Goal: Task Accomplishment & Management: Manage account settings

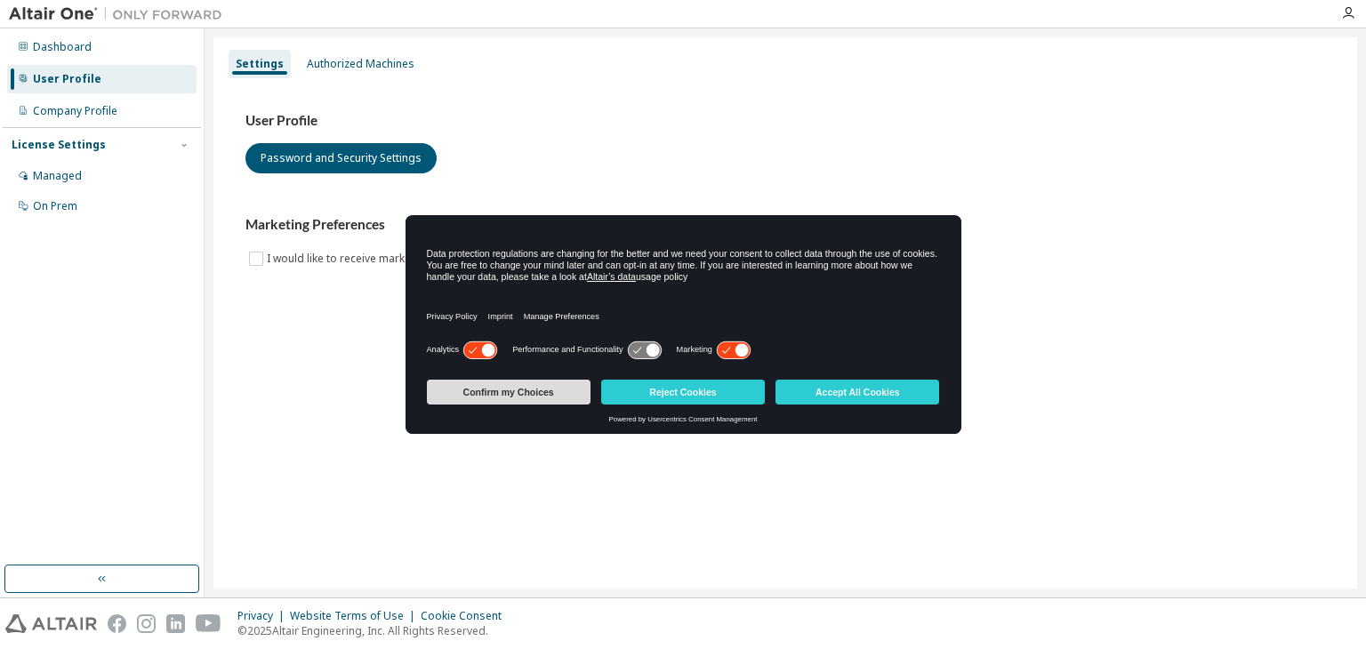
click at [468, 388] on button "Confirm my Choices" at bounding box center [509, 392] width 164 height 25
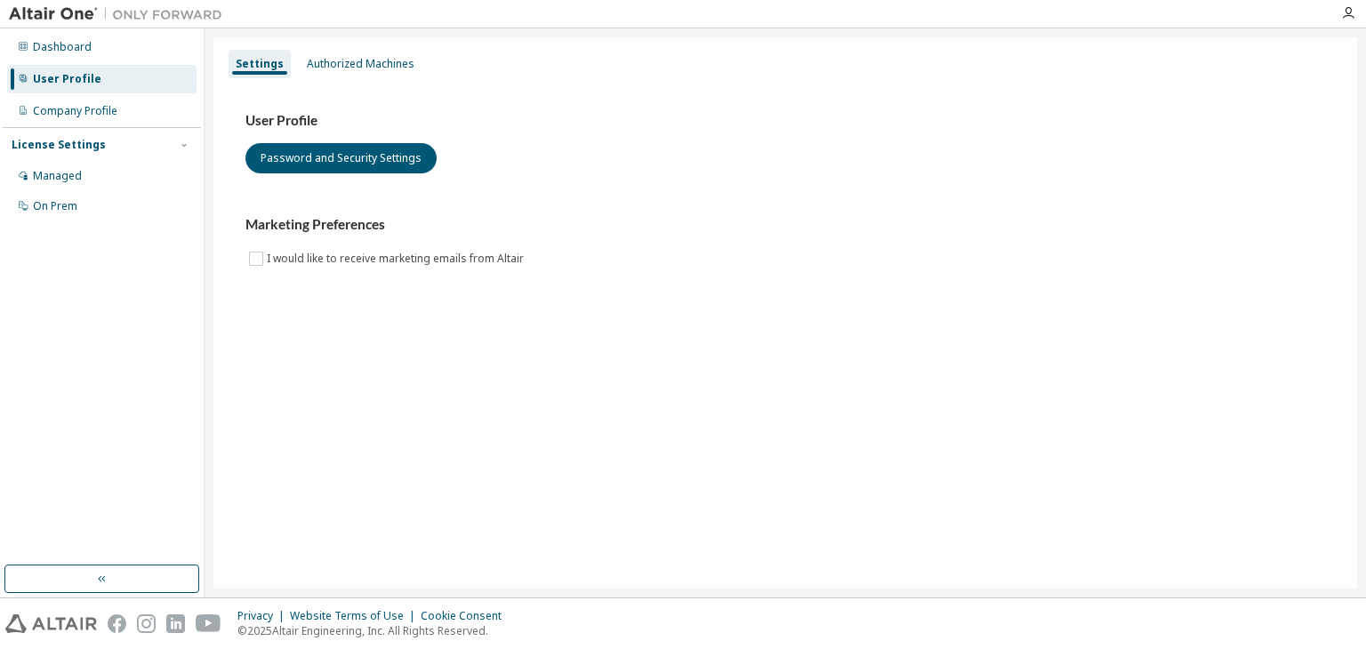
click at [57, 146] on div "License Settings" at bounding box center [59, 145] width 94 height 14
click at [335, 69] on div "Authorized Machines" at bounding box center [361, 64] width 108 height 14
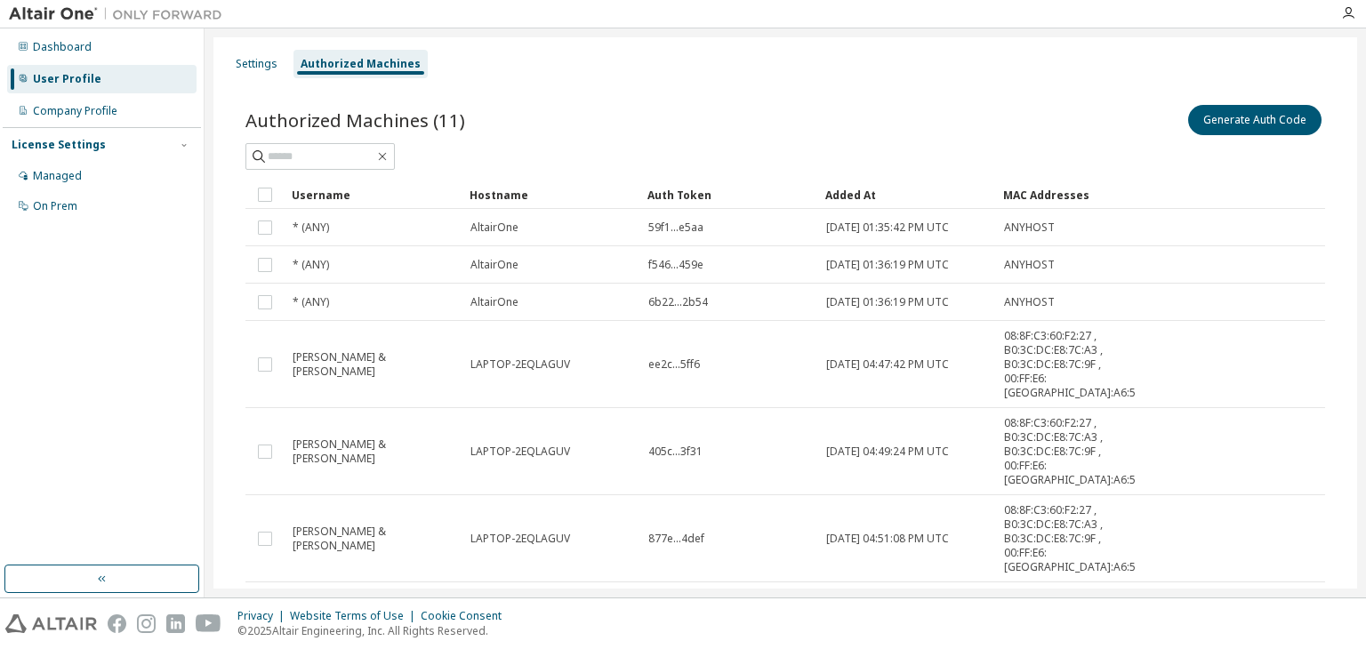
click at [335, 69] on div "Authorized Machines" at bounding box center [361, 64] width 120 height 14
click at [57, 179] on div "Managed" at bounding box center [57, 176] width 49 height 14
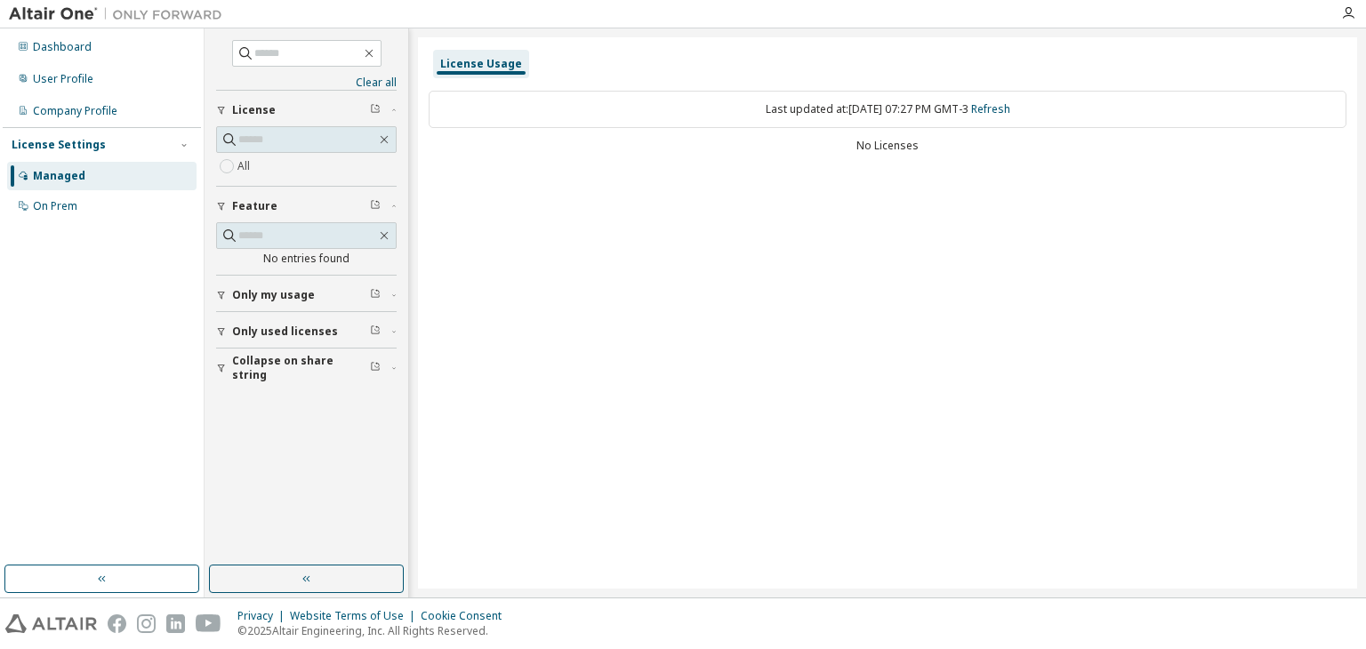
click at [299, 296] on span "Only my usage" at bounding box center [273, 295] width 83 height 14
click at [87, 205] on div "On Prem" at bounding box center [101, 206] width 189 height 28
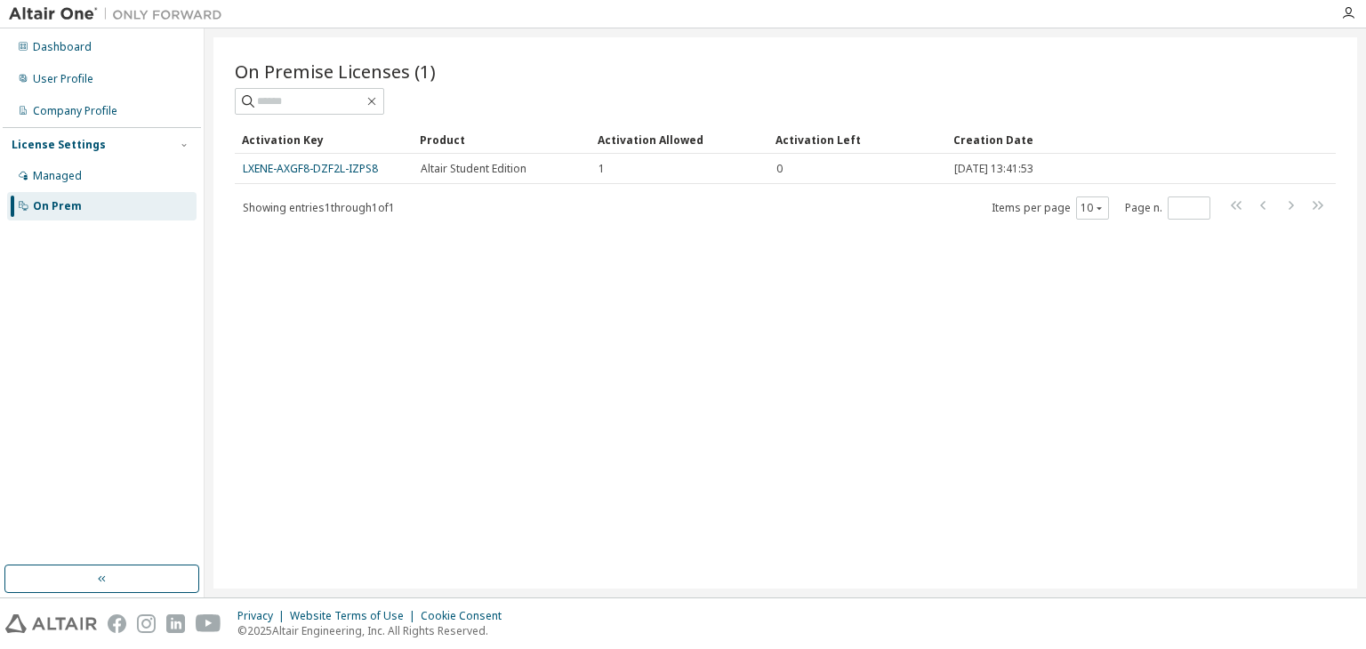
drag, startPoint x: 352, startPoint y: 167, endPoint x: 315, endPoint y: 215, distance: 60.9
click at [315, 215] on div "Showing entries 1 through 1 of 1 Items per page 10 Page n. *" at bounding box center [785, 208] width 1101 height 26
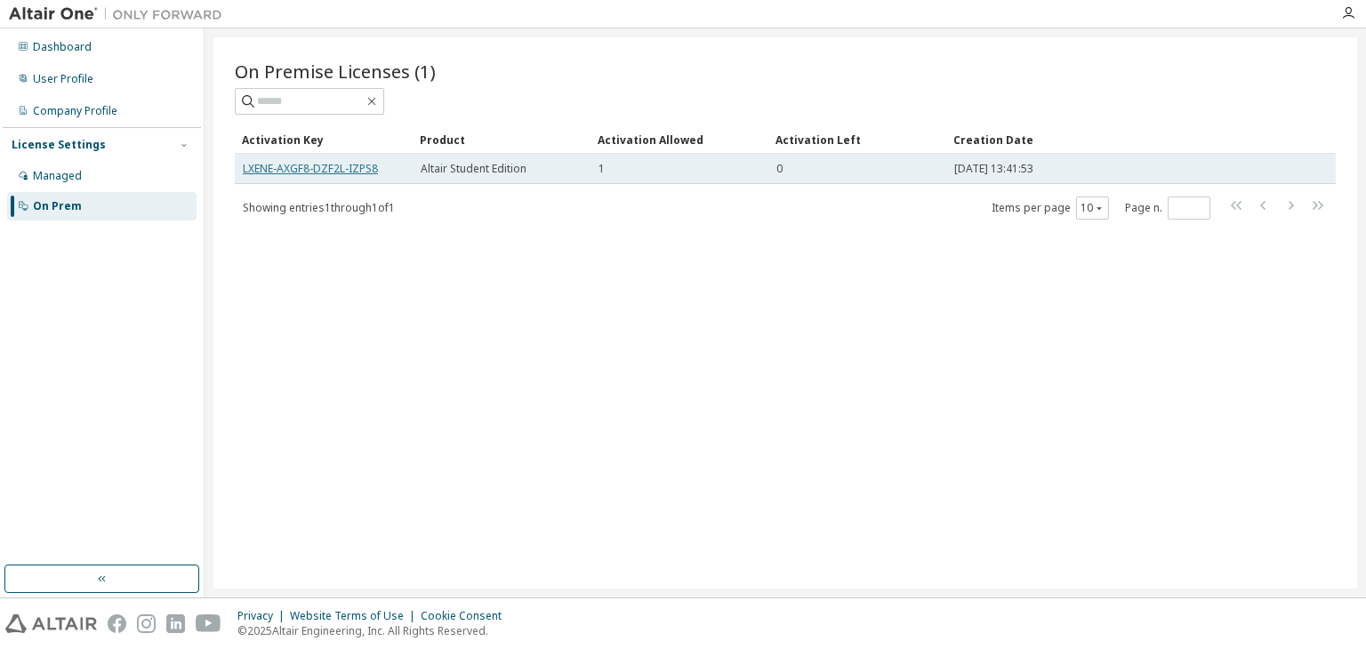
click at [327, 169] on link "LXENE-AXGF8-DZF2L-IZPS8" at bounding box center [310, 168] width 135 height 15
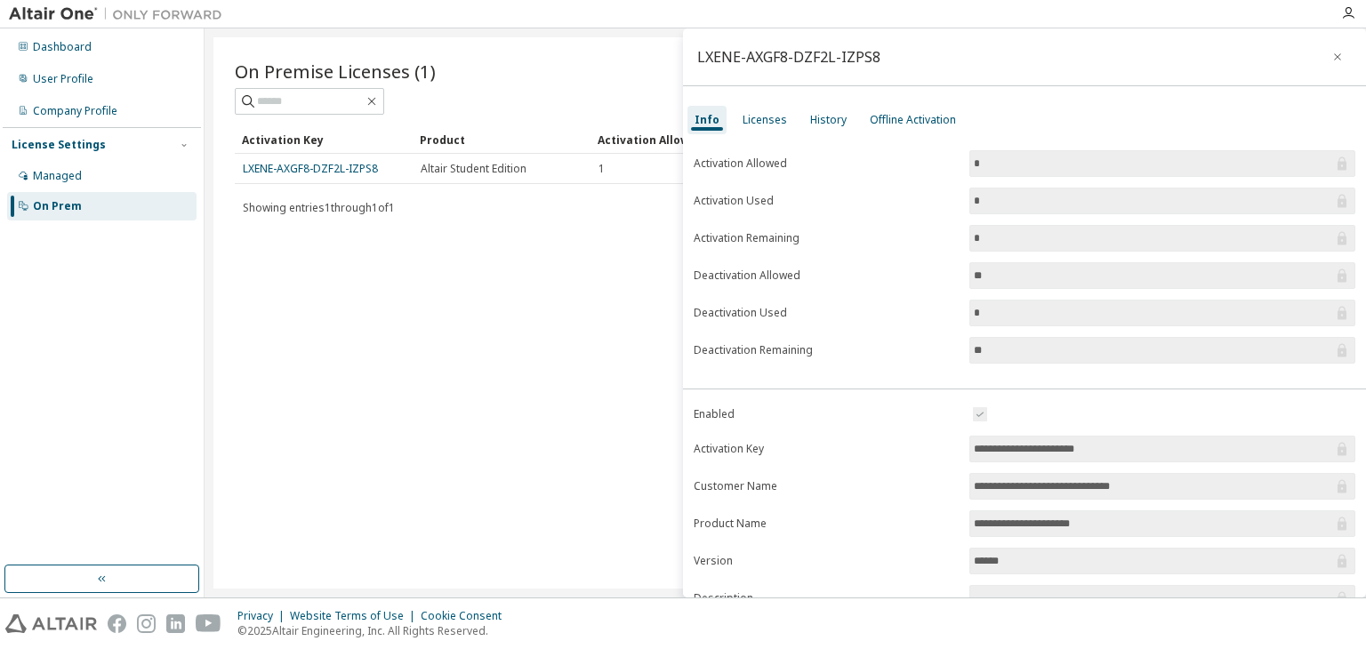
drag, startPoint x: 1132, startPoint y: 447, endPoint x: 961, endPoint y: 446, distance: 170.8
click at [961, 446] on form "**********" at bounding box center [1025, 559] width 662 height 310
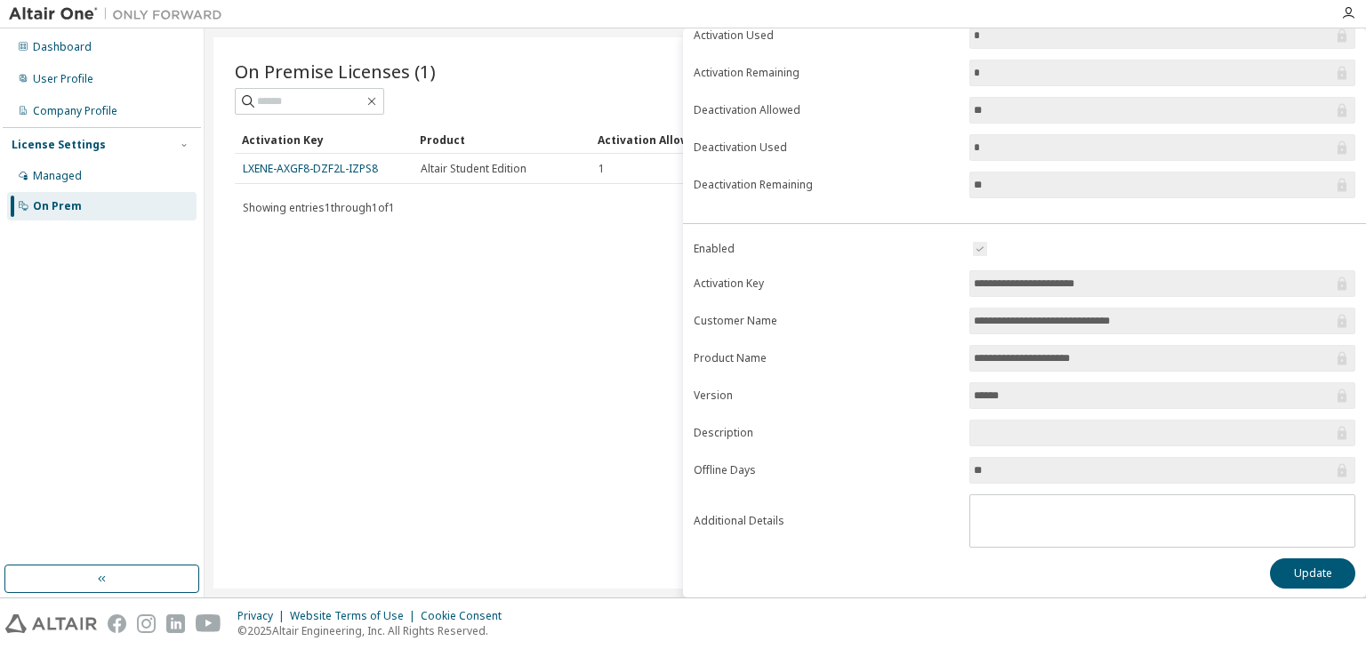
click at [1005, 392] on input "******" at bounding box center [1153, 396] width 359 height 18
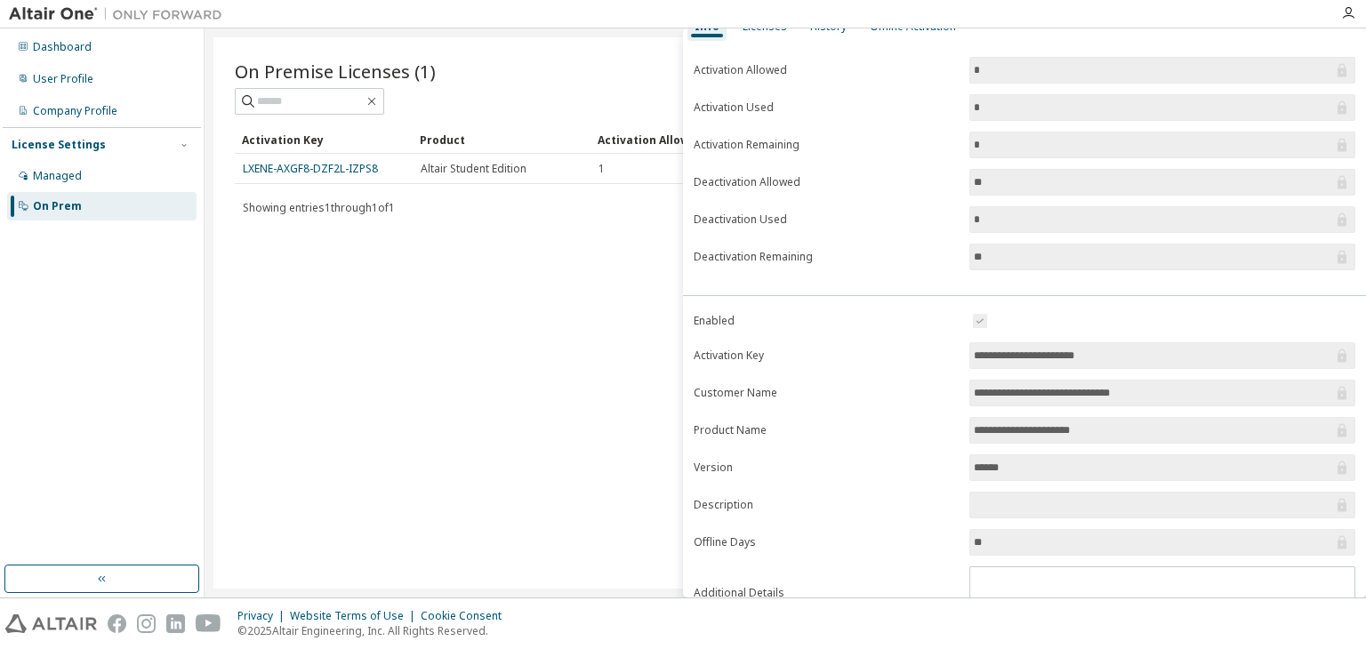
scroll to position [0, 0]
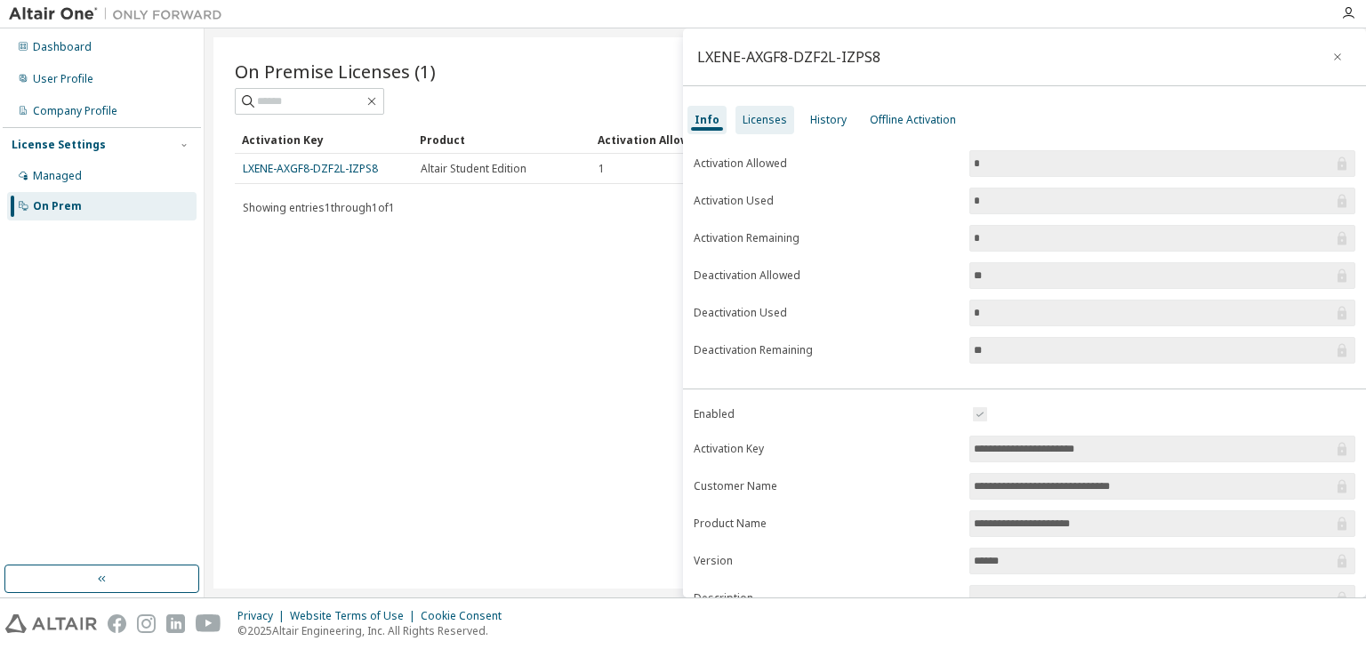
click at [754, 120] on div "Licenses" at bounding box center [765, 120] width 44 height 14
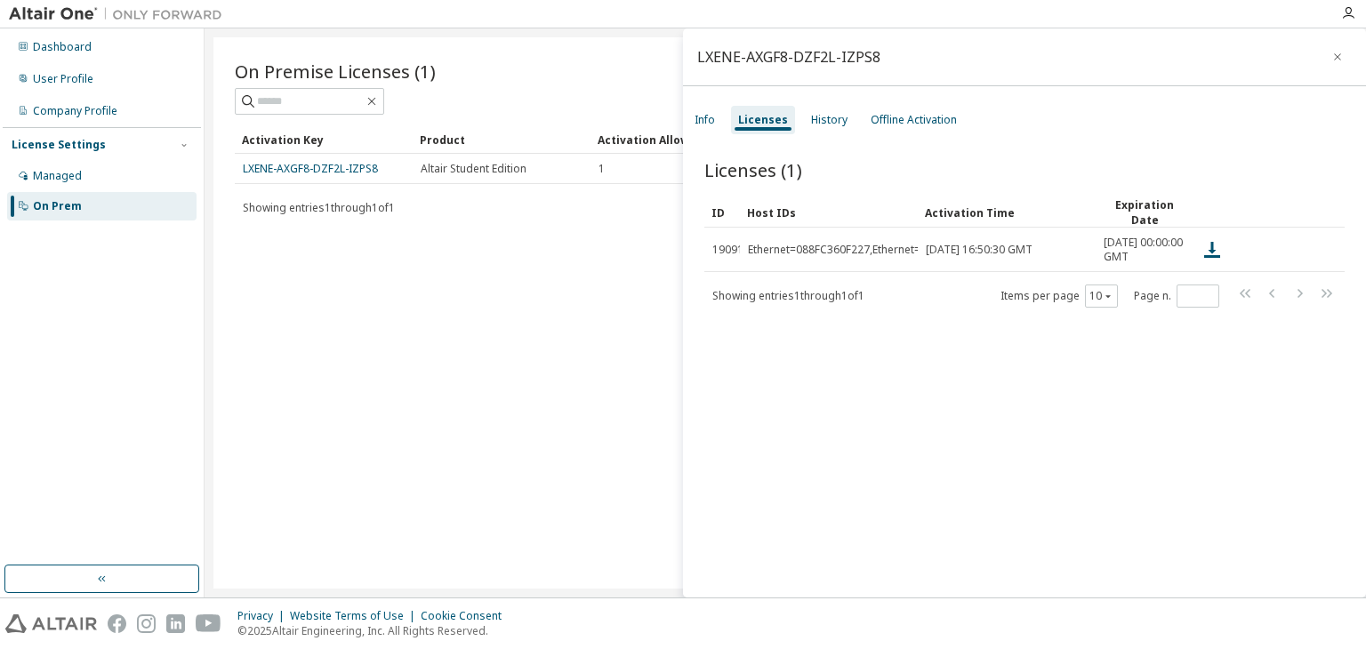
click at [1100, 448] on div "Licenses (1) Clear Load Save Save As Field Operator Value Select filter Select …" at bounding box center [1024, 380] width 683 height 489
drag, startPoint x: 737, startPoint y: 255, endPoint x: 687, endPoint y: 254, distance: 49.9
click at [687, 254] on div "Licenses (1) Clear Load Save Save As Field Operator Value Select filter Select …" at bounding box center [1024, 380] width 683 height 489
click at [835, 428] on div "Licenses (1) Clear Load Save Save As Field Operator Value Select filter Select …" at bounding box center [1024, 380] width 683 height 489
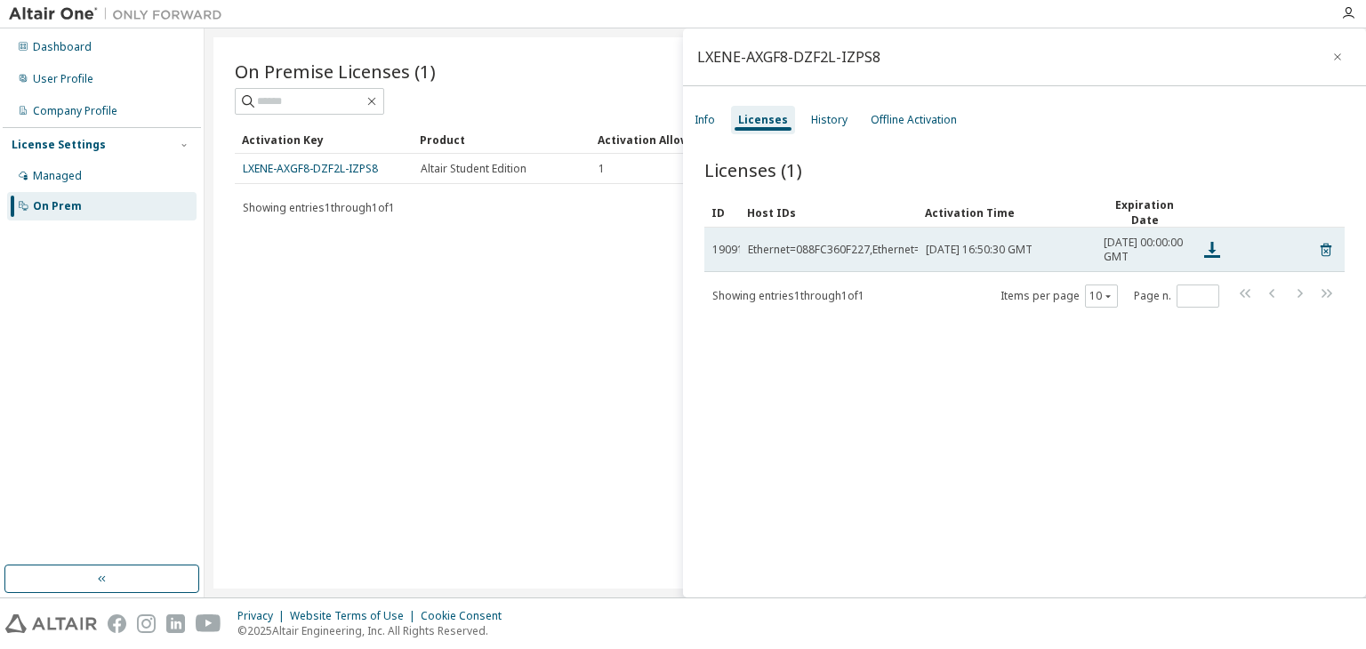
click at [932, 257] on span "Tue, 01 Oct 2024 16:50:30 GMT" at bounding box center [979, 250] width 107 height 14
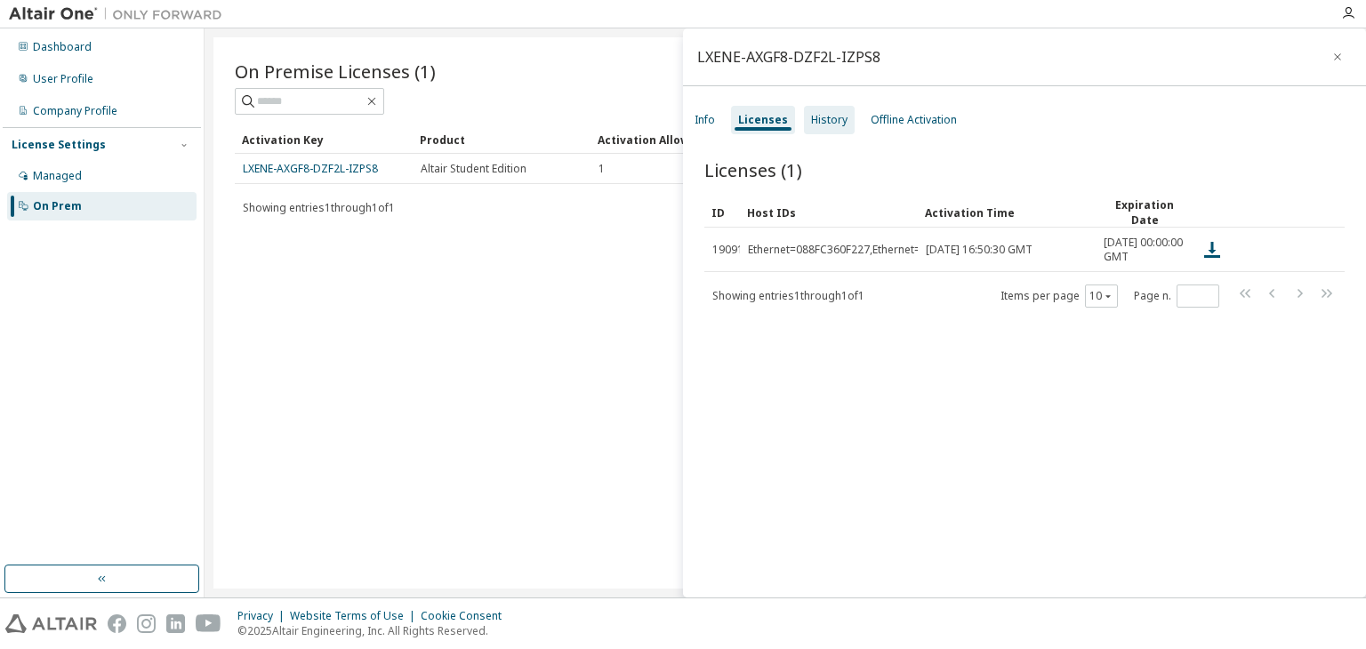
click at [837, 121] on div "History" at bounding box center [829, 120] width 36 height 14
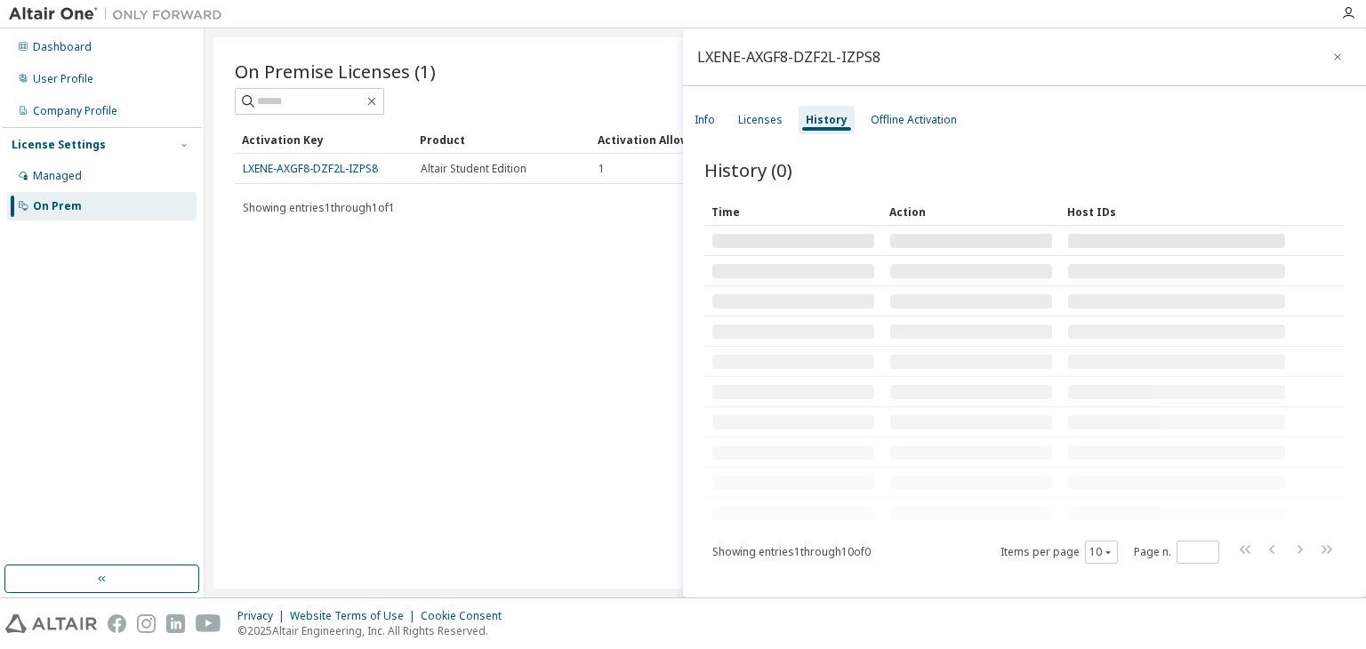
click at [639, 287] on div "On Premise Licenses (1) Clear Load Save Save As Field Operator Value Select fil…" at bounding box center [786, 313] width 1144 height 552
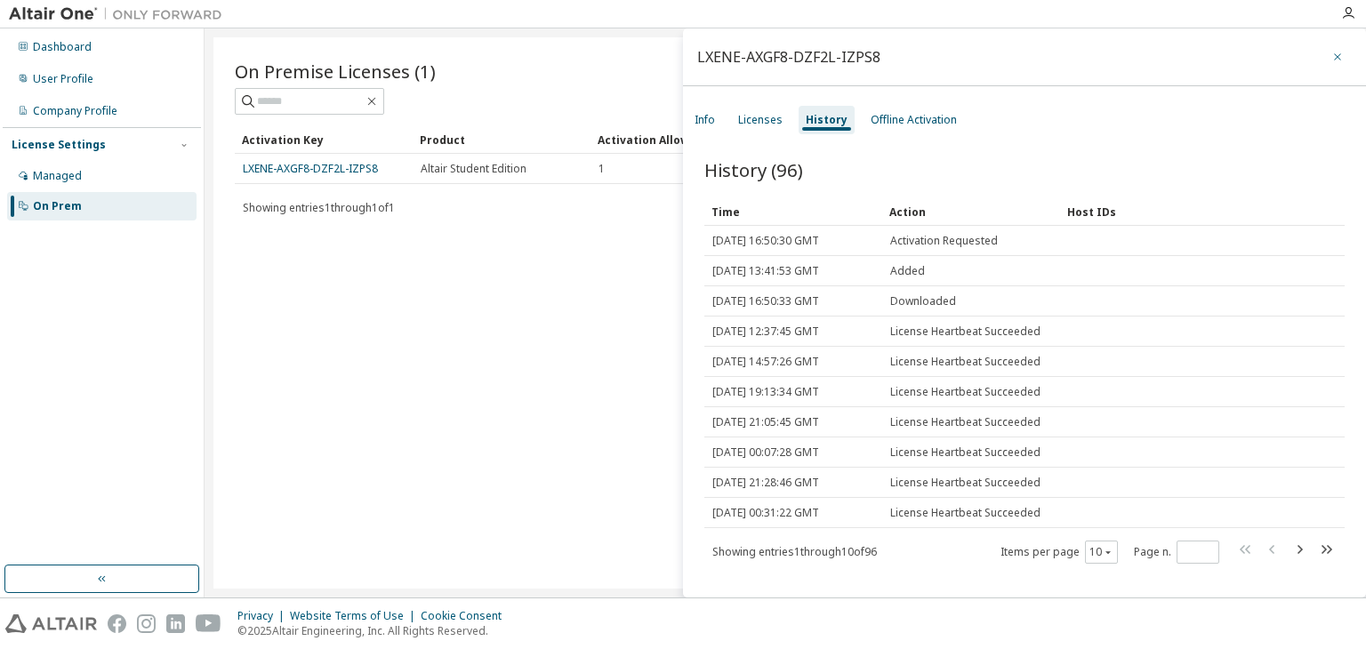
click at [1334, 53] on icon "button" at bounding box center [1338, 57] width 12 height 14
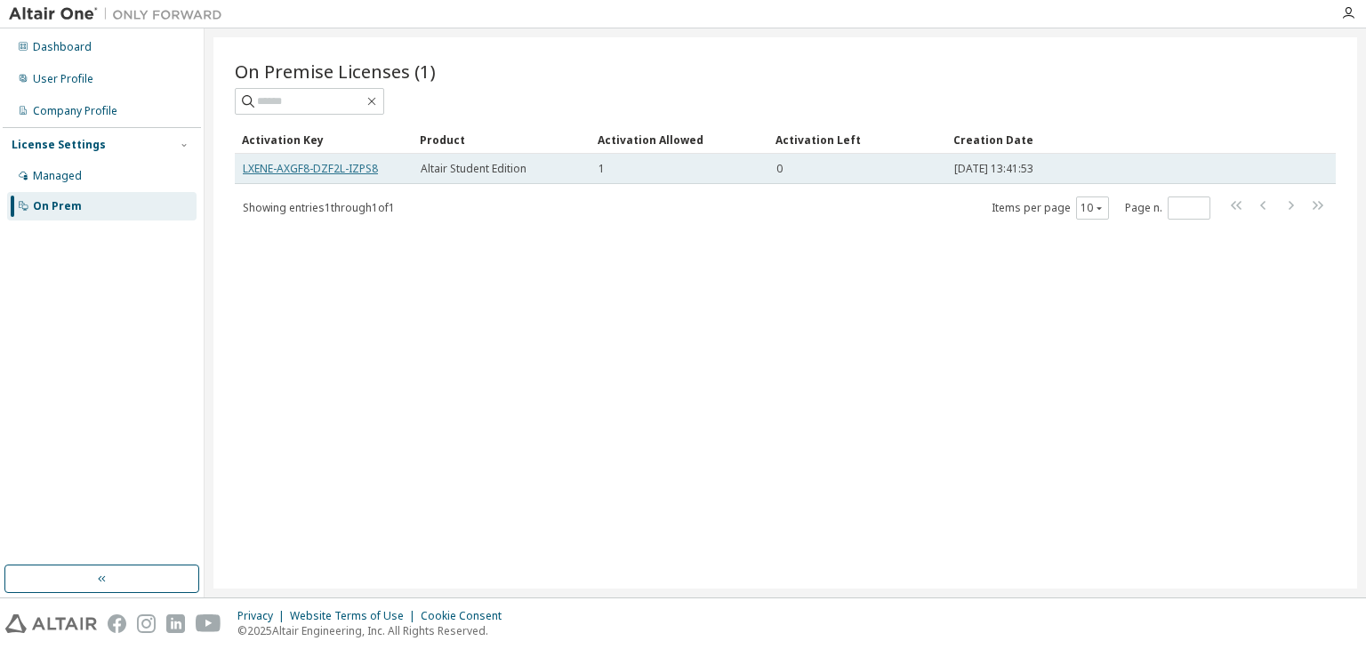
click at [342, 171] on link "LXENE-AXGF8-DZF2L-IZPS8" at bounding box center [310, 168] width 135 height 15
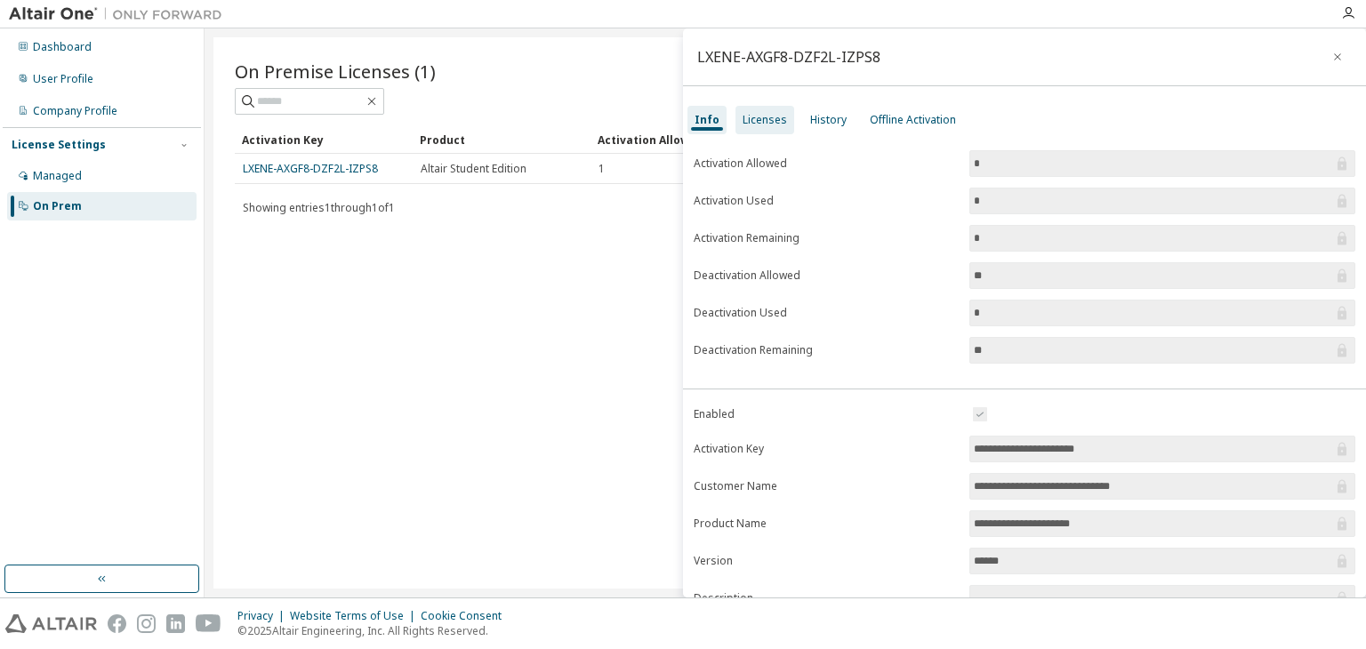
click at [767, 113] on div "Licenses" at bounding box center [765, 120] width 44 height 14
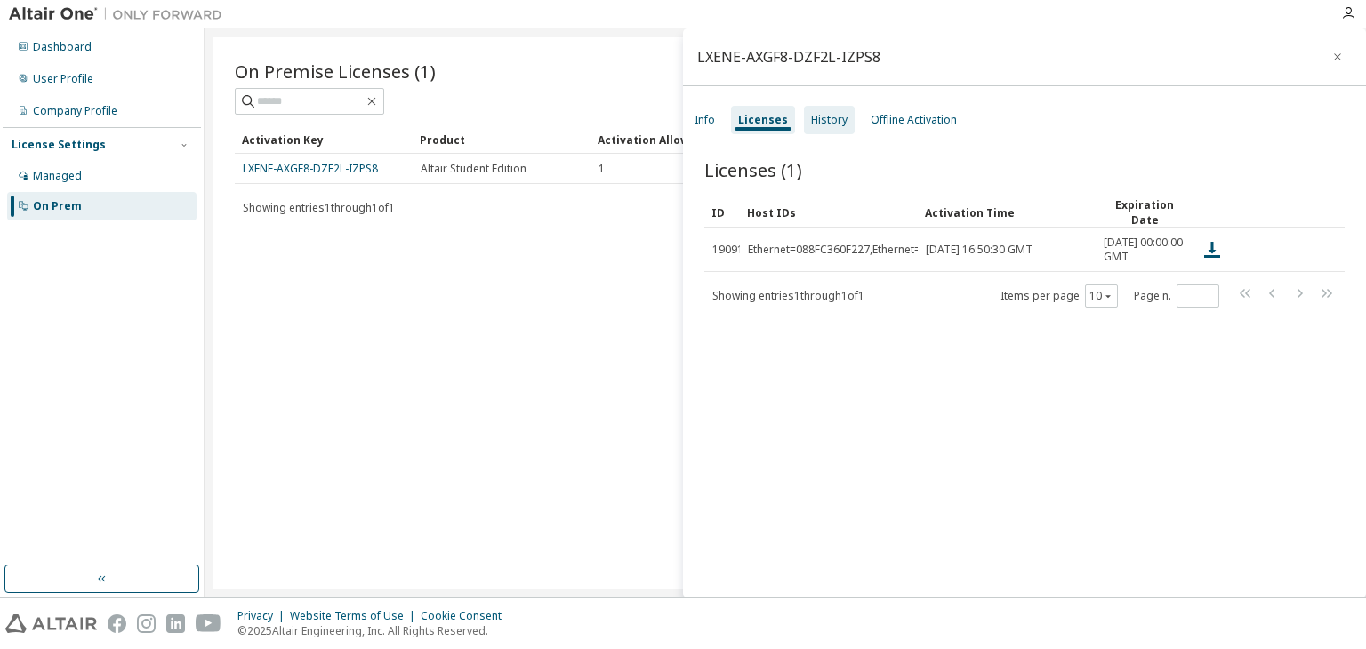
click at [822, 111] on div "History" at bounding box center [829, 120] width 51 height 28
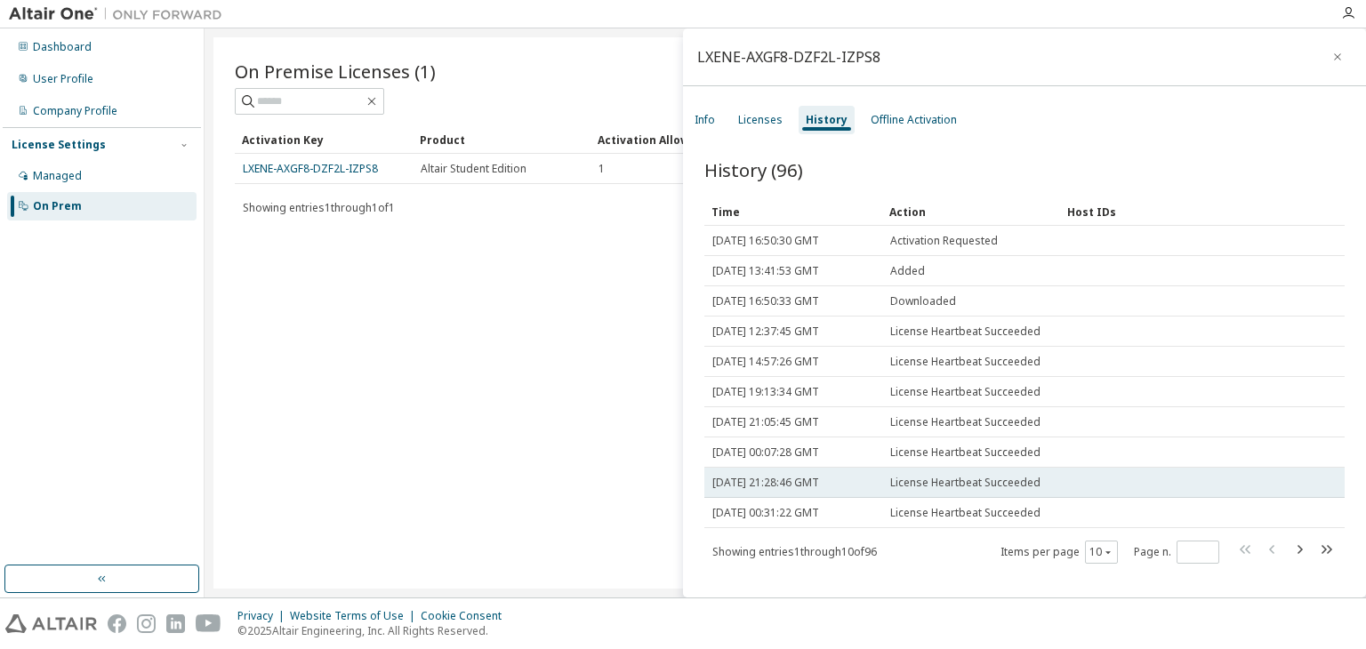
scroll to position [27, 0]
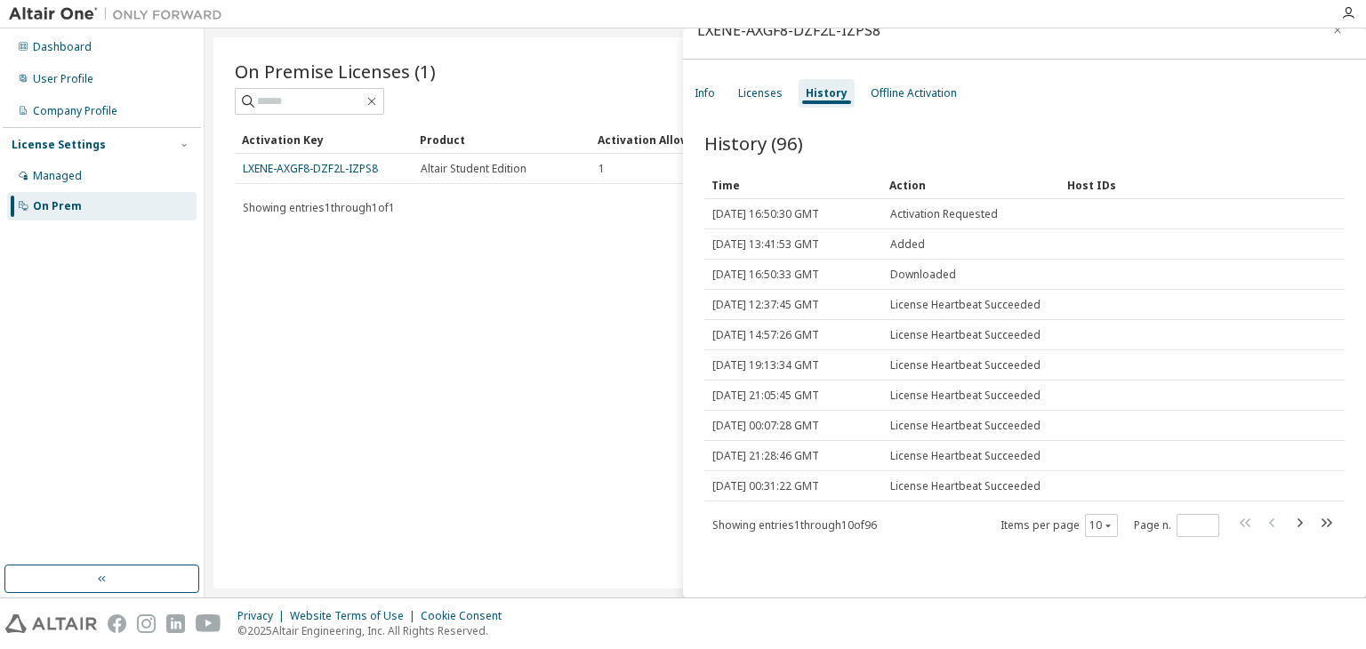
click at [499, 440] on div "On Premise Licenses (1) Clear Load Save Save As Field Operator Value Select fil…" at bounding box center [786, 313] width 1144 height 552
click at [1332, 36] on icon "button" at bounding box center [1338, 30] width 12 height 14
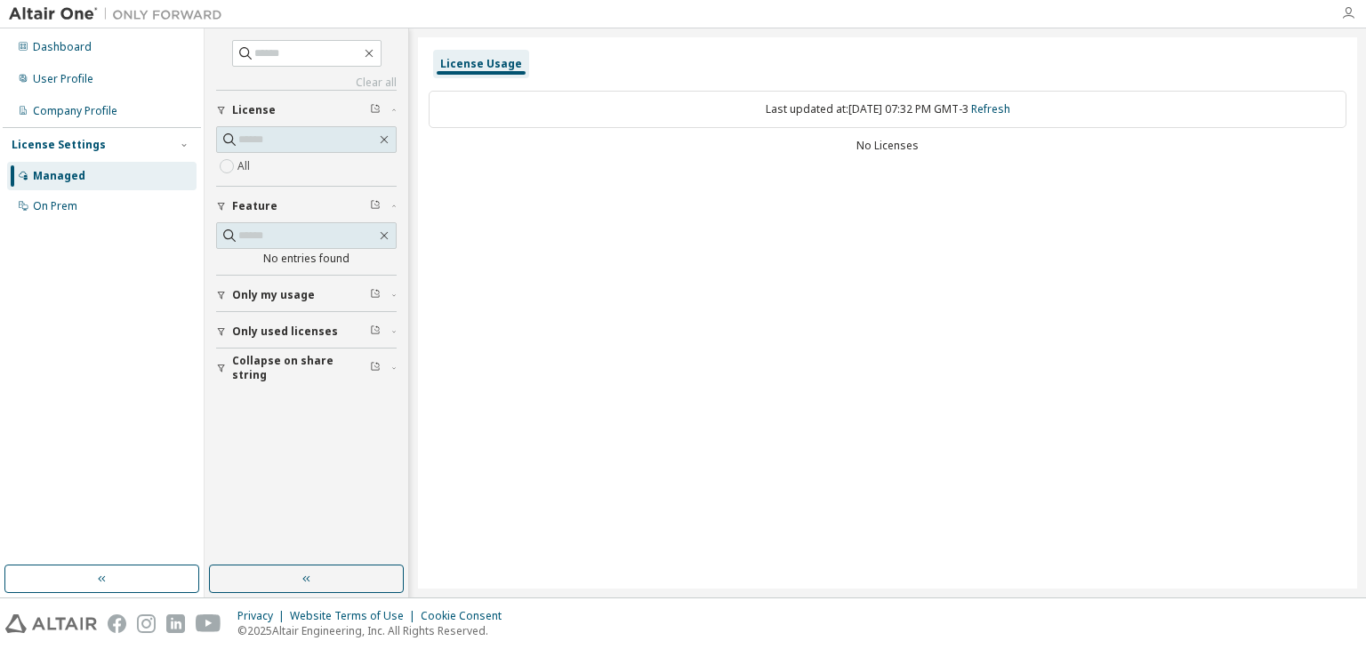
click at [1349, 17] on icon "button" at bounding box center [1349, 13] width 14 height 14
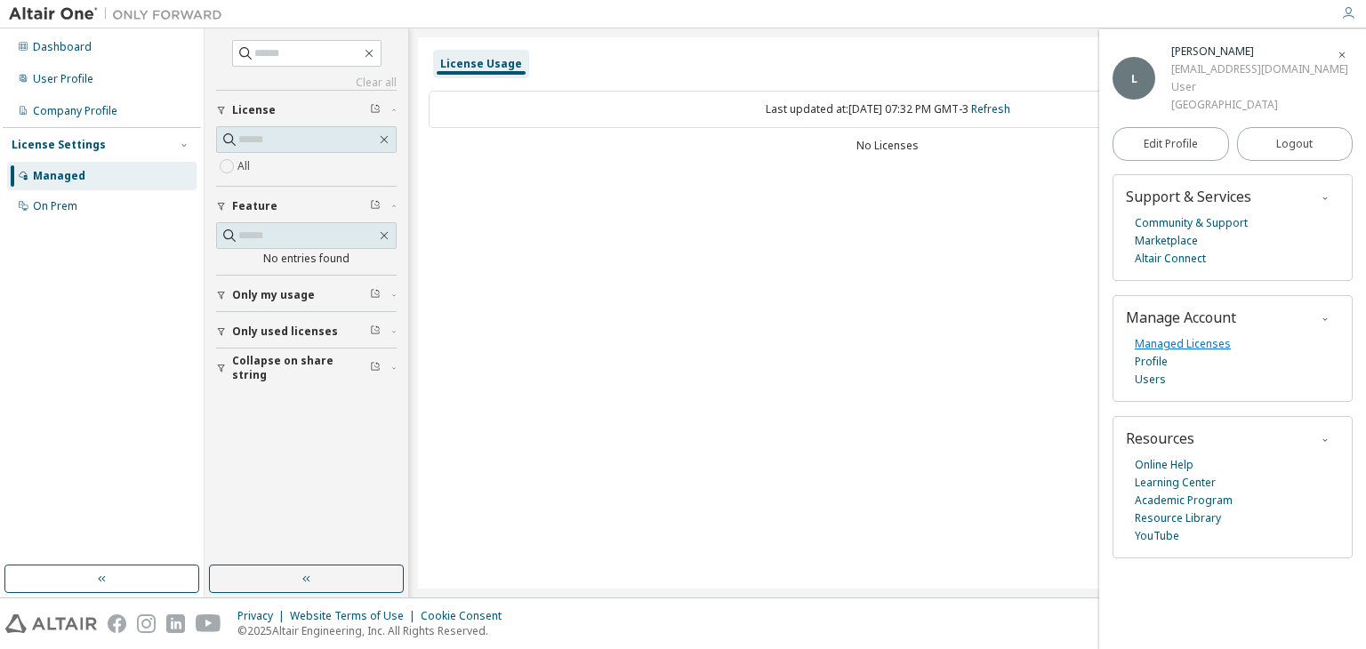
click at [1196, 342] on link "Managed Licenses" at bounding box center [1183, 344] width 96 height 18
click at [883, 477] on div "License Usage Last updated at: Wed 2025-10-08 07:32 PM GMT-3 Refresh No Licenses" at bounding box center [887, 313] width 939 height 552
click at [1053, 481] on div "License Usage Last updated at: Wed 2025-10-08 07:32 PM GMT-3 Refresh No Licenses" at bounding box center [887, 313] width 939 height 552
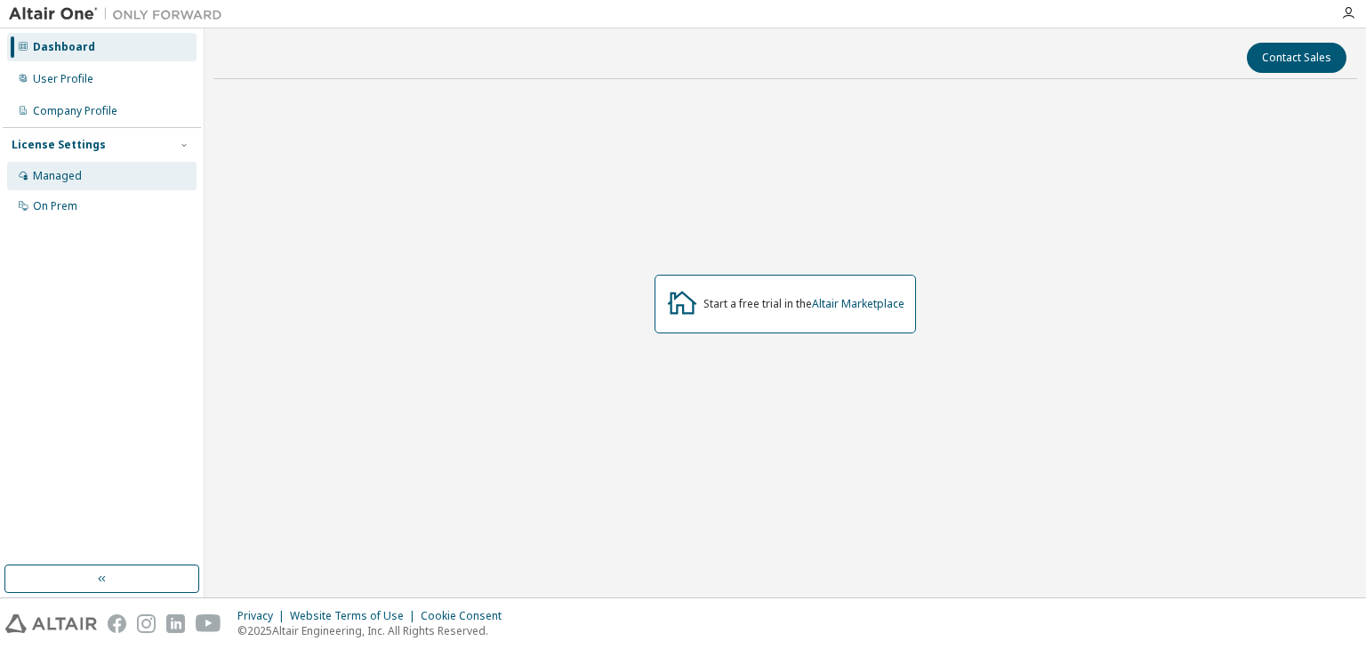
click at [111, 177] on div "Managed" at bounding box center [101, 176] width 189 height 28
